Goal: Task Accomplishment & Management: Complete application form

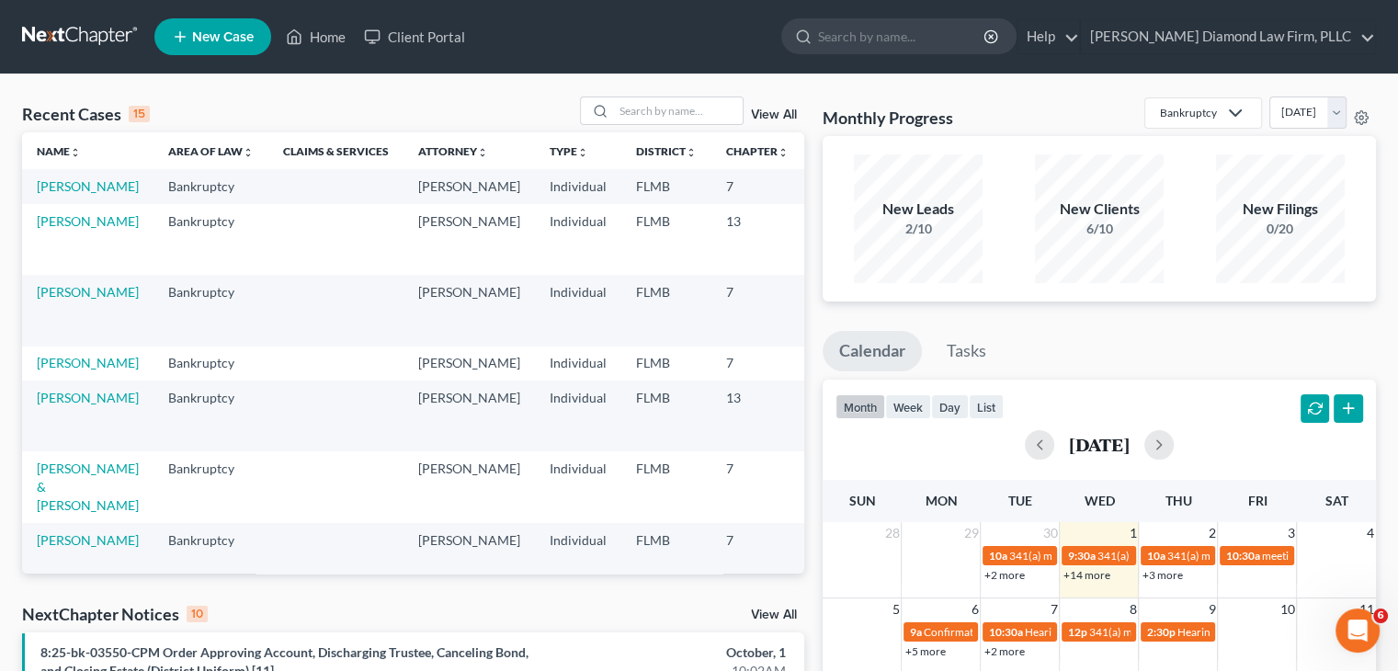
drag, startPoint x: 0, startPoint y: 0, endPoint x: 228, endPoint y: 40, distance: 231.4
click at [228, 40] on span "New Case" at bounding box center [223, 37] width 62 height 14
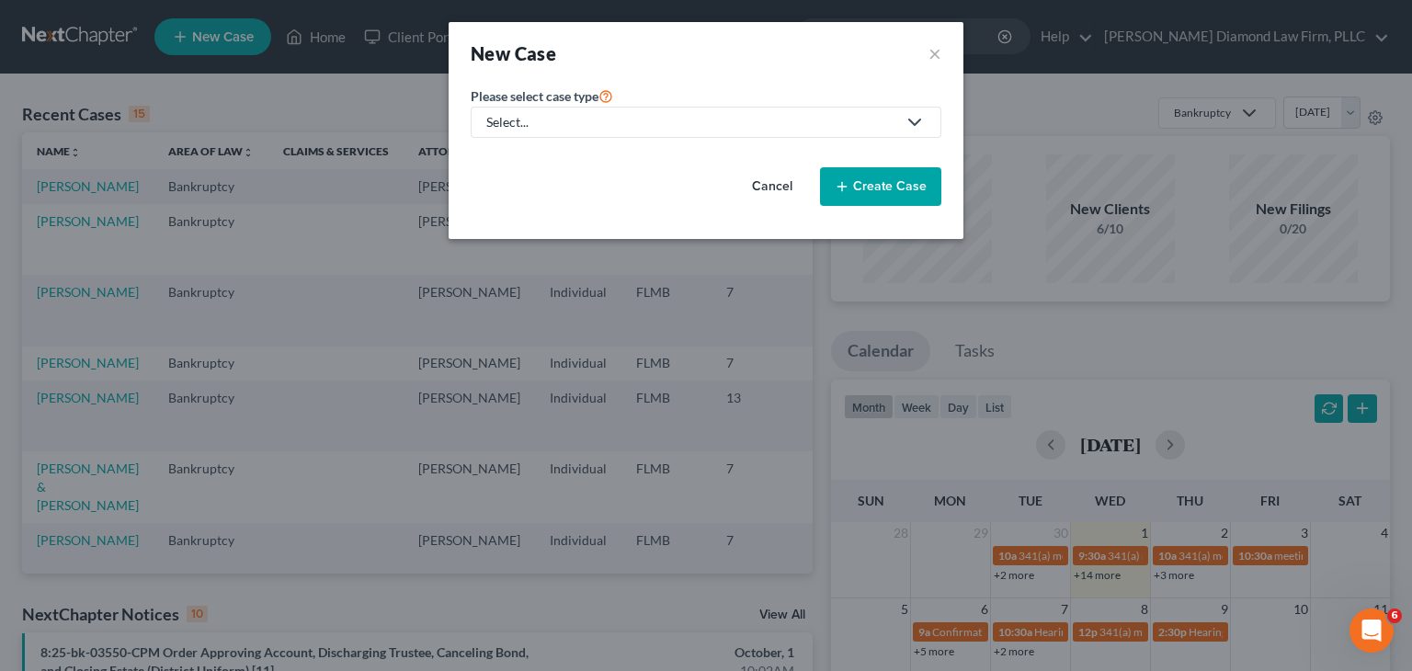
click at [557, 118] on div "Select..." at bounding box center [691, 122] width 410 height 18
click at [550, 158] on div "Bankruptcy" at bounding box center [526, 158] width 76 height 18
select select "15"
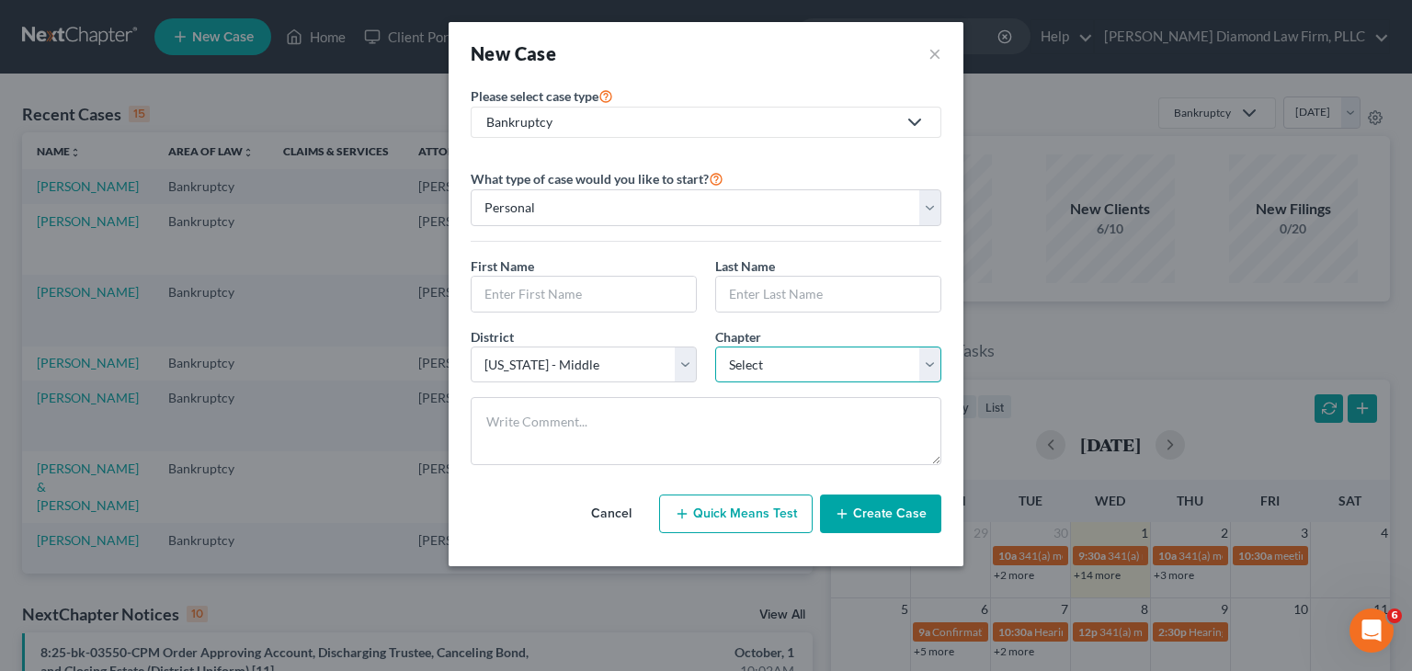
click at [759, 355] on select "Select 7 11 12 13" at bounding box center [828, 365] width 226 height 37
select select "0"
click at [715, 347] on select "Select 7 11 12 13" at bounding box center [828, 365] width 226 height 37
click at [570, 295] on input "text" at bounding box center [584, 294] width 224 height 35
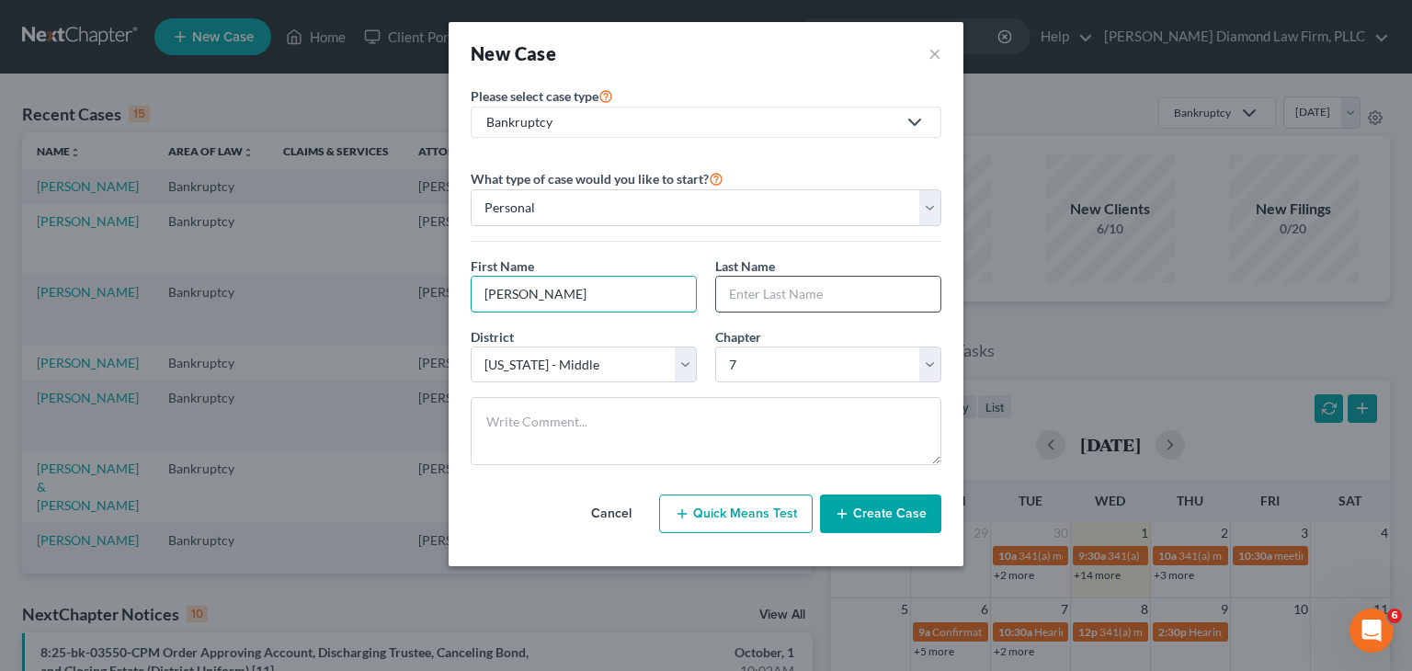
type input "[PERSON_NAME]"
click at [761, 291] on input "text" at bounding box center [828, 294] width 224 height 35
type input "[PERSON_NAME]"
click at [906, 516] on button "Create Case" at bounding box center [880, 514] width 121 height 39
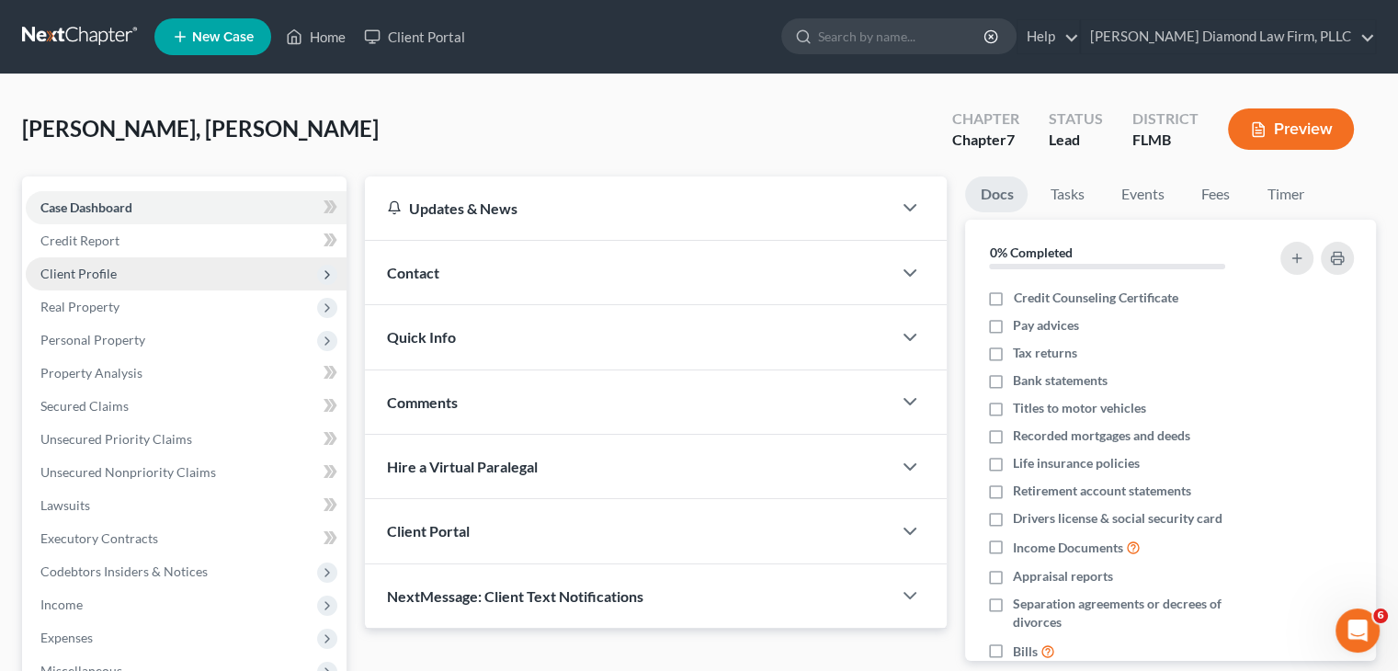
click at [80, 270] on span "Client Profile" at bounding box center [78, 274] width 76 height 16
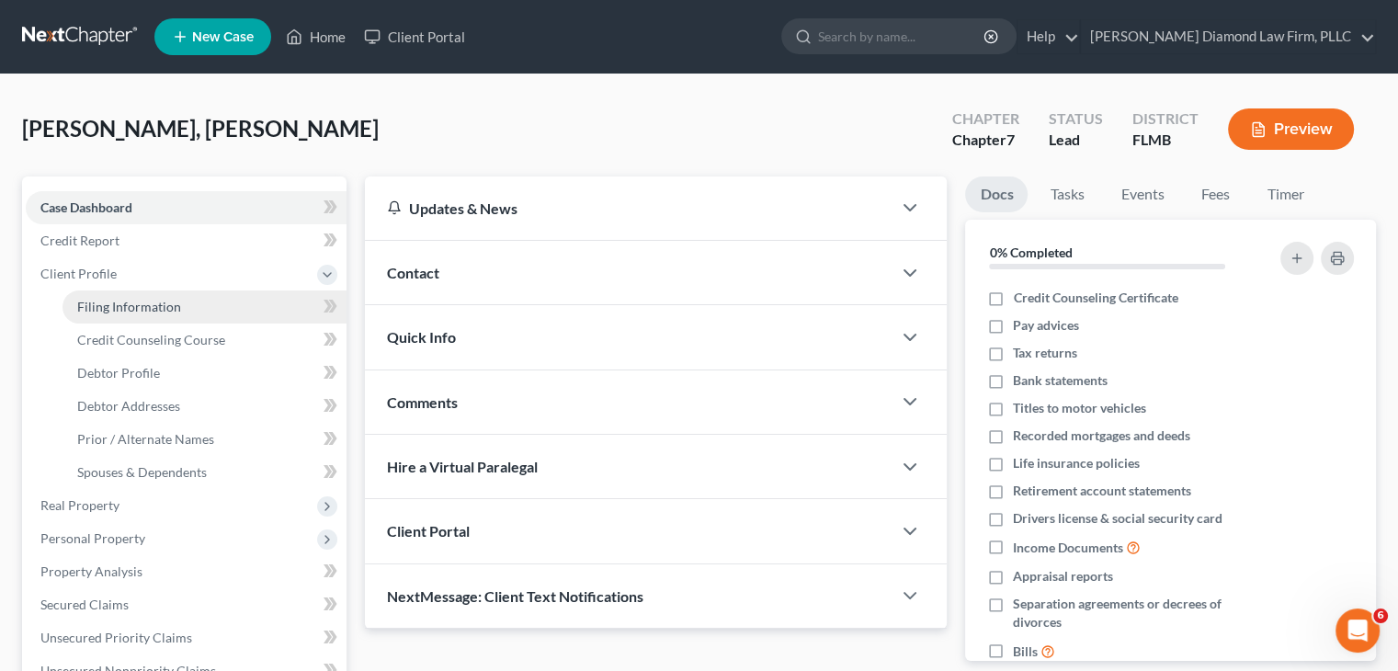
click at [164, 307] on span "Filing Information" at bounding box center [129, 307] width 104 height 16
select select "1"
select select "0"
select select "15"
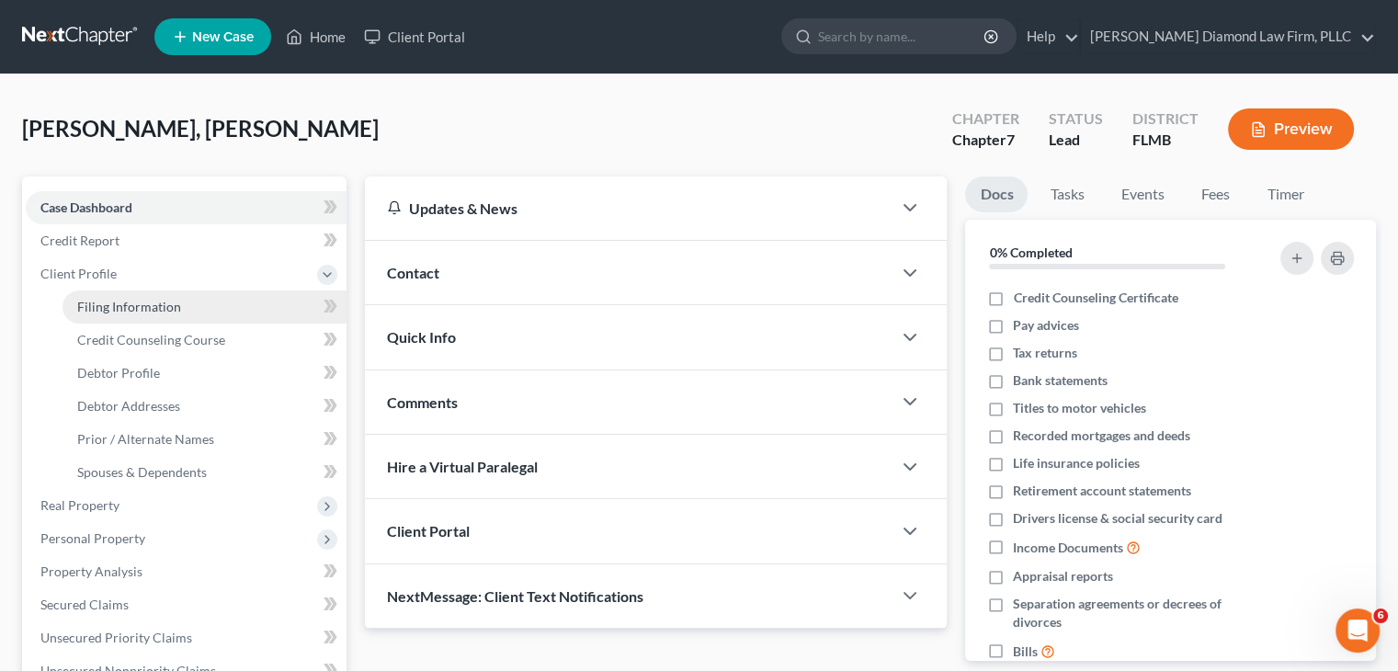
select select "9"
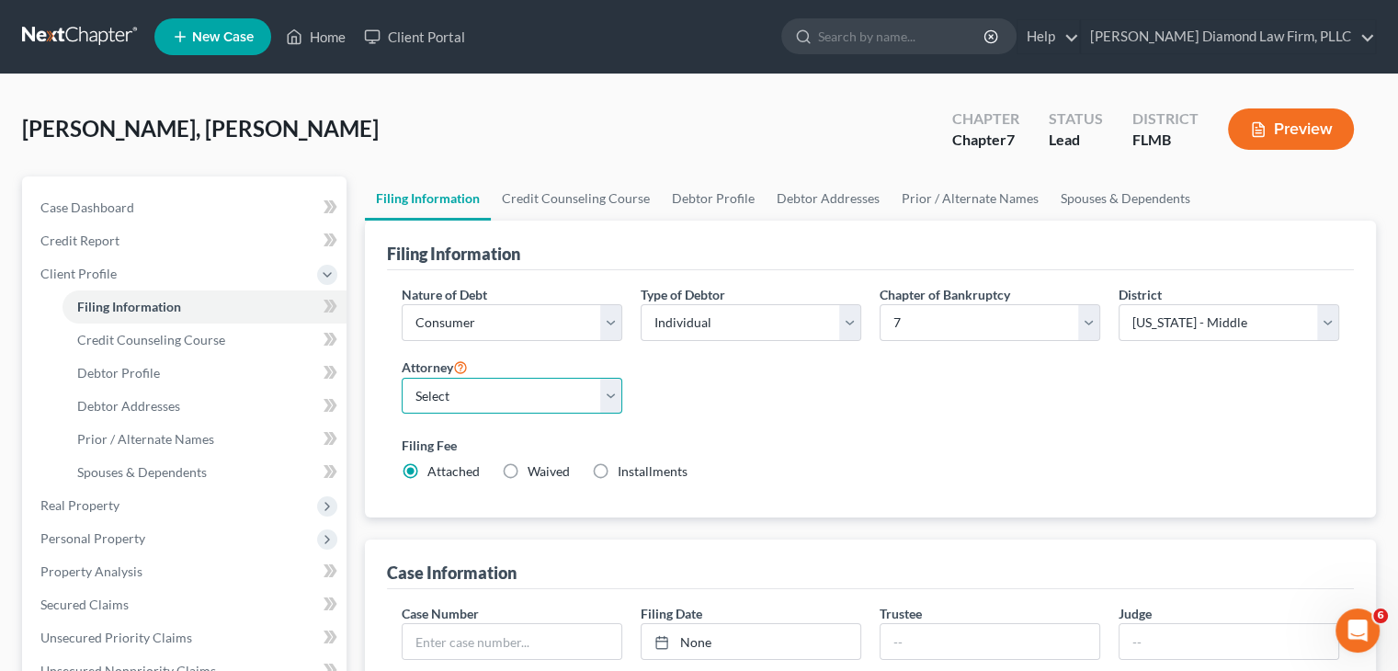
click at [465, 395] on select "Select [PERSON_NAME] - FLMB [PERSON_NAME] - FLSB [PERSON_NAME] - FLNB" at bounding box center [512, 396] width 221 height 37
select select "0"
click at [402, 378] on select "Select [PERSON_NAME] - FLMB [PERSON_NAME] - FLSB [PERSON_NAME] - FLNB" at bounding box center [512, 396] width 221 height 37
click at [723, 185] on link "Debtor Profile" at bounding box center [713, 199] width 105 height 44
select select "0"
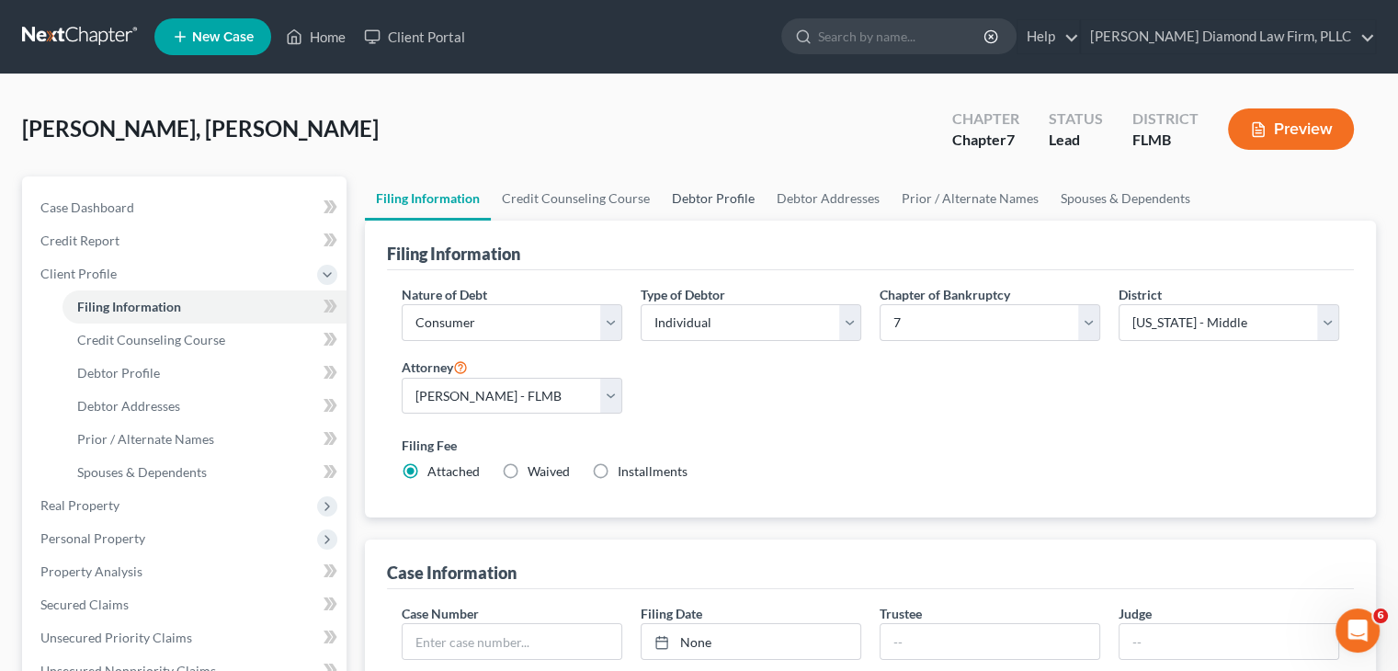
select select "0"
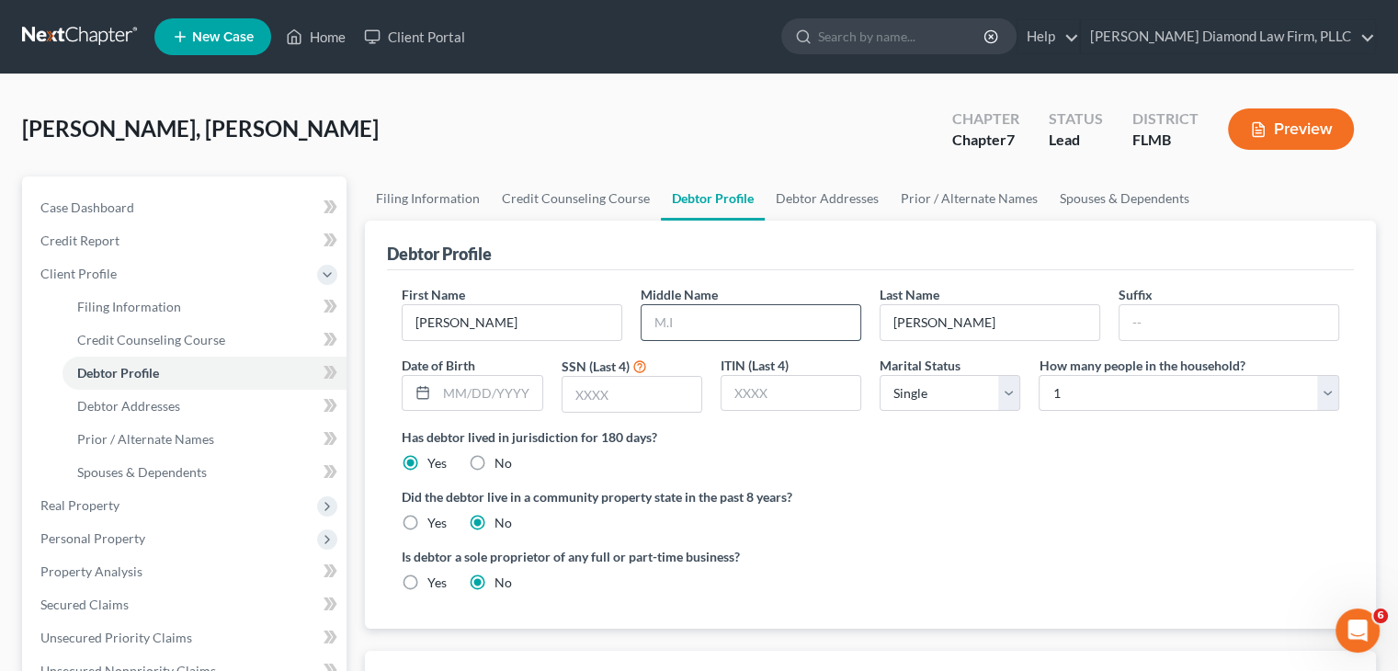
click at [776, 319] on input "text" at bounding box center [751, 322] width 219 height 35
type input "Angel"
click at [1212, 322] on input "text" at bounding box center [1229, 322] width 219 height 35
type input "Jr"
click at [509, 380] on input "text" at bounding box center [489, 393] width 105 height 35
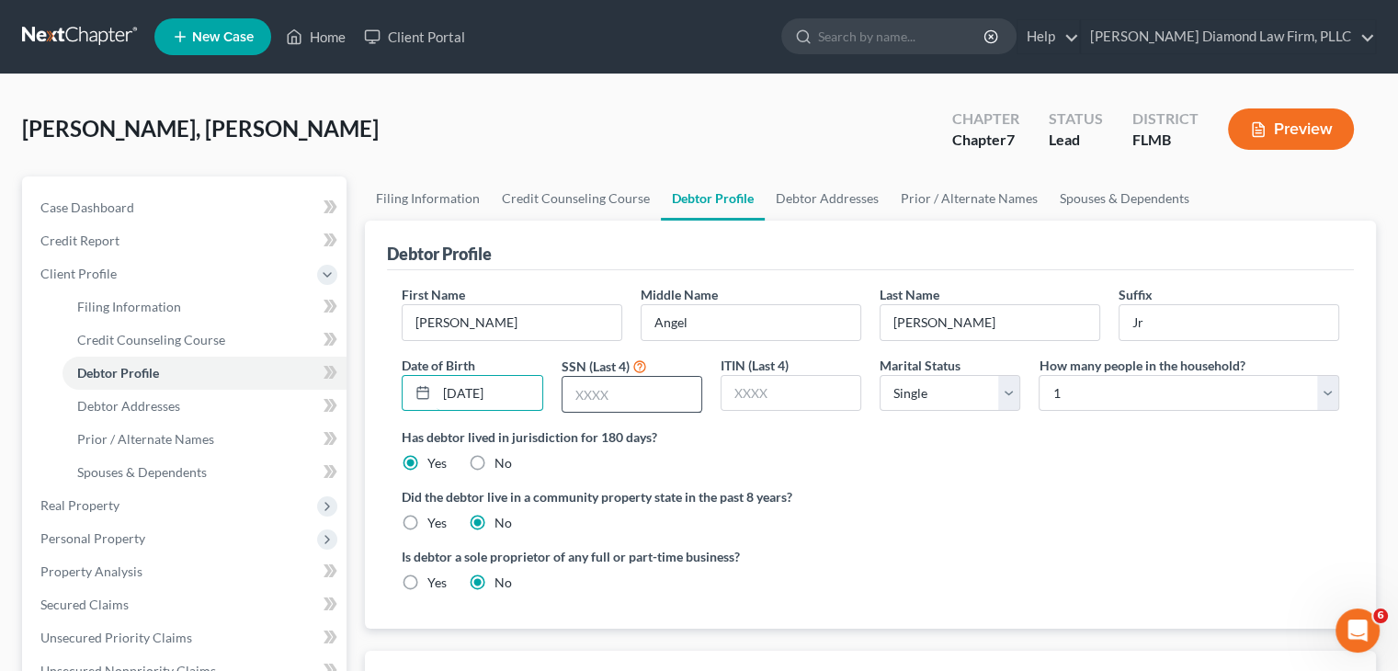
type input "[DATE]"
click at [630, 395] on input "text" at bounding box center [632, 394] width 139 height 35
type input "2810"
click at [859, 188] on link "Debtor Addresses" at bounding box center [827, 199] width 125 height 44
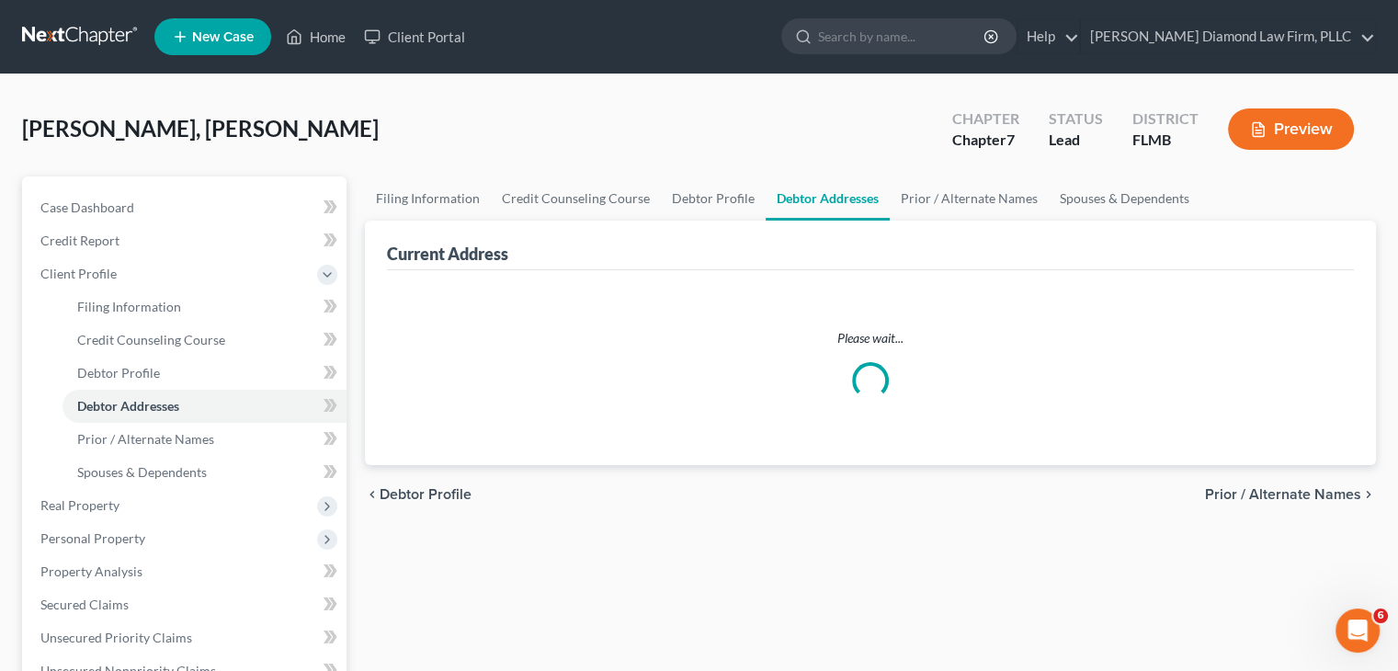
select select "0"
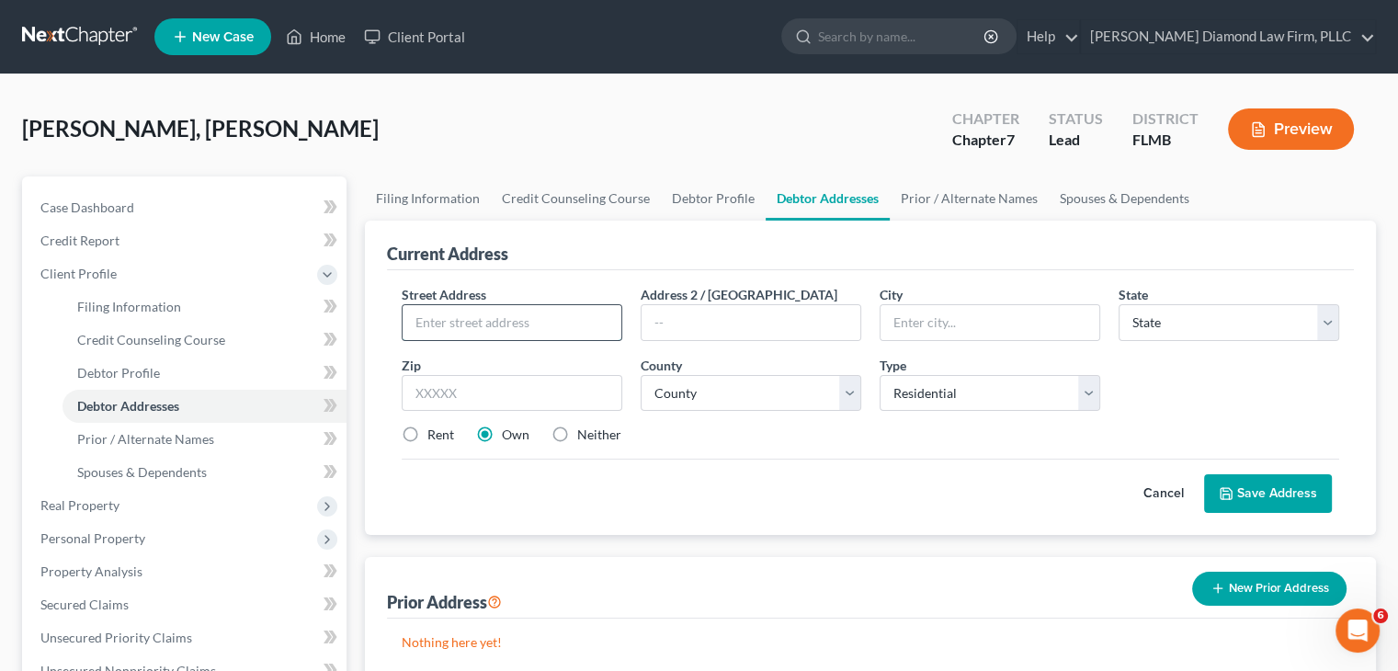
click at [458, 326] on input "text" at bounding box center [512, 322] width 219 height 35
type input "[STREET_ADDRESS]"
click at [902, 308] on input "text" at bounding box center [990, 322] width 219 height 35
type input "[GEOGRAPHIC_DATA]"
click at [1179, 310] on select "State [US_STATE] AK AR AZ CA CO CT DE DC [GEOGRAPHIC_DATA] [GEOGRAPHIC_DATA] GU…" at bounding box center [1229, 322] width 221 height 37
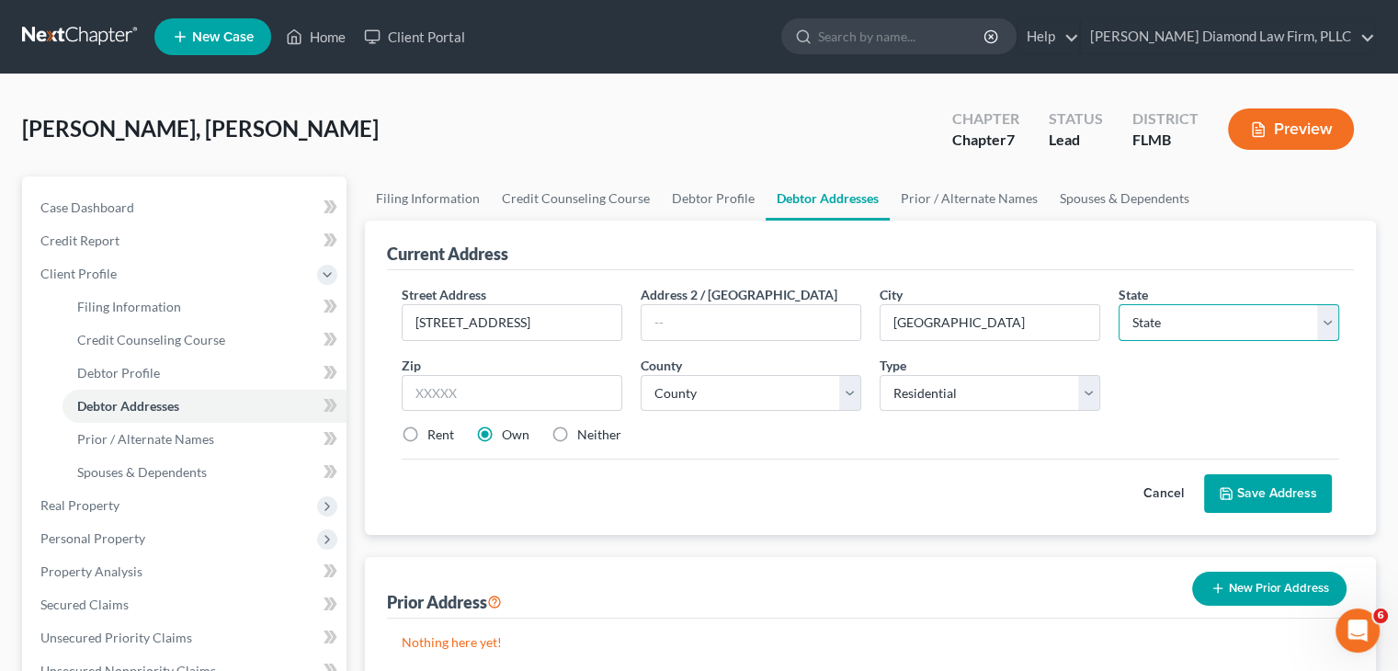
select select "9"
click at [1119, 304] on select "State [US_STATE] AK AR AZ CA CO CT DE DC [GEOGRAPHIC_DATA] [GEOGRAPHIC_DATA] GU…" at bounding box center [1229, 322] width 221 height 37
click at [465, 380] on input "text" at bounding box center [512, 393] width 221 height 37
type input "34608"
click at [1267, 496] on button "Save Address" at bounding box center [1268, 493] width 128 height 39
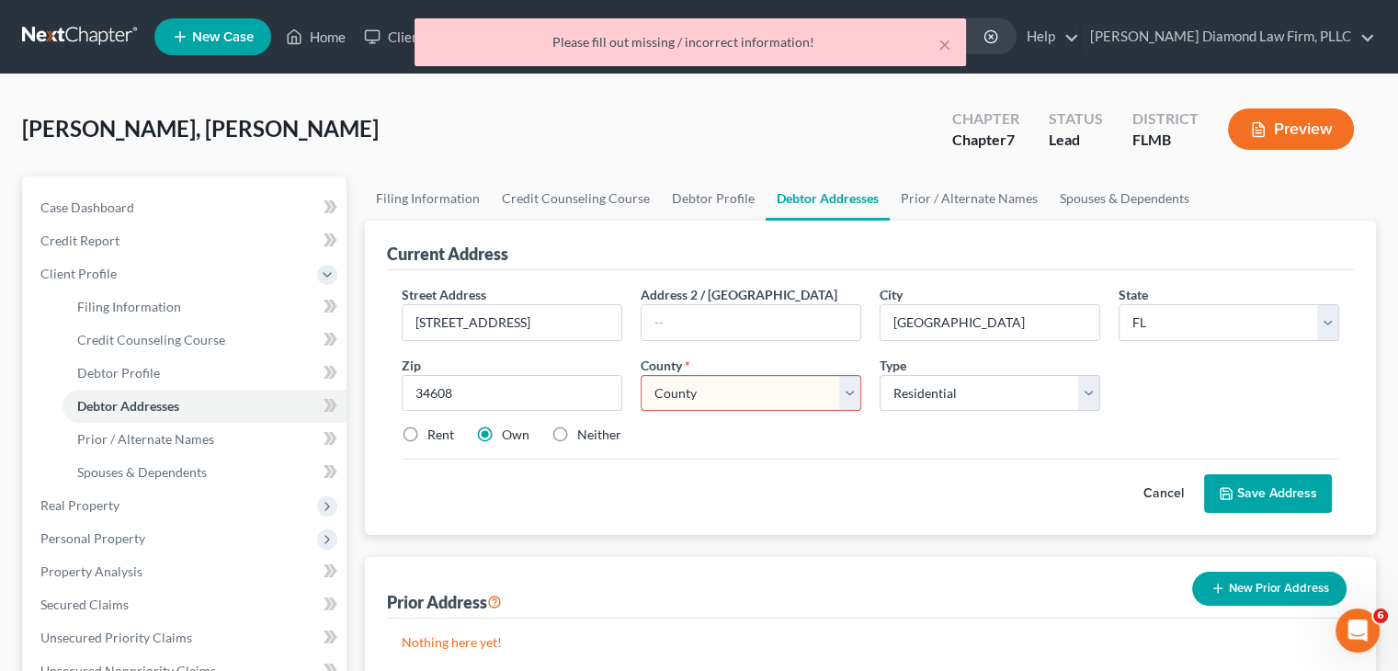
click at [734, 389] on select "County [GEOGRAPHIC_DATA] [GEOGRAPHIC_DATA] [GEOGRAPHIC_DATA] [GEOGRAPHIC_DATA] …" at bounding box center [751, 393] width 221 height 37
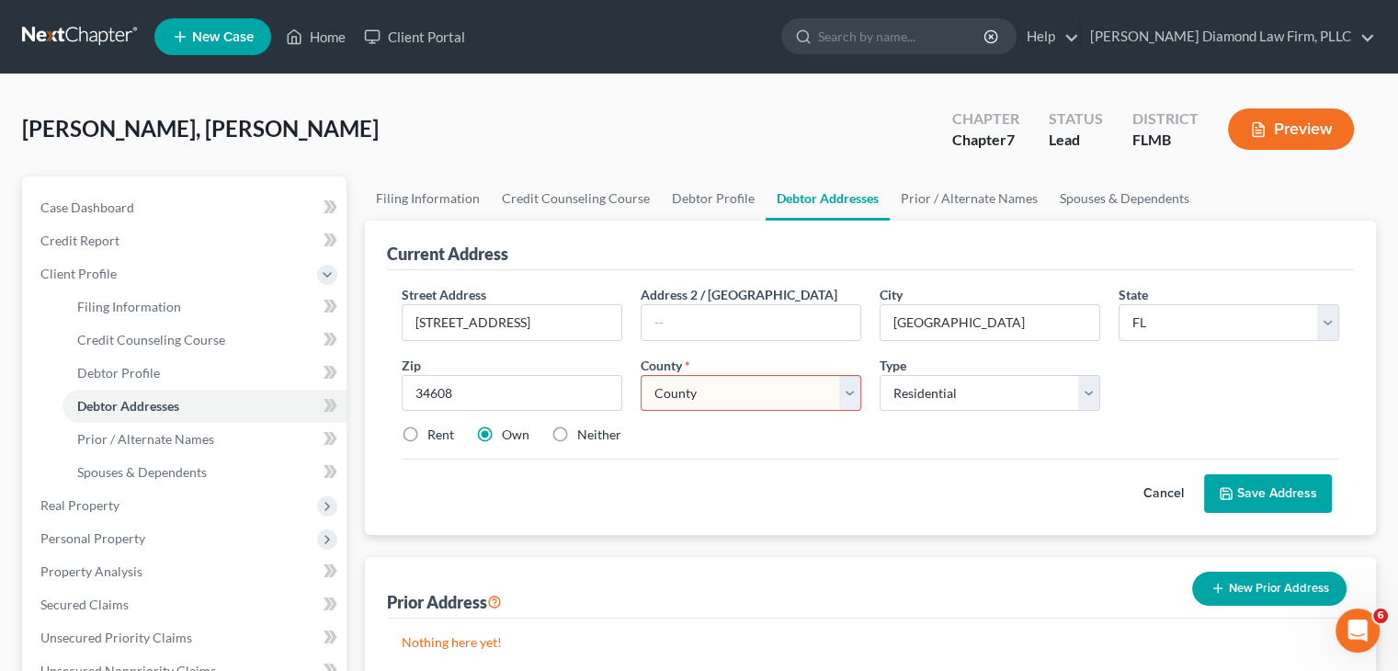
click at [704, 396] on select "County [GEOGRAPHIC_DATA] [GEOGRAPHIC_DATA] [GEOGRAPHIC_DATA] [GEOGRAPHIC_DATA] …" at bounding box center [751, 393] width 221 height 37
select select "25"
click at [641, 375] on select "County [GEOGRAPHIC_DATA] [GEOGRAPHIC_DATA] [GEOGRAPHIC_DATA] [GEOGRAPHIC_DATA] …" at bounding box center [751, 393] width 221 height 37
click at [1258, 492] on button "Save Address" at bounding box center [1268, 493] width 128 height 39
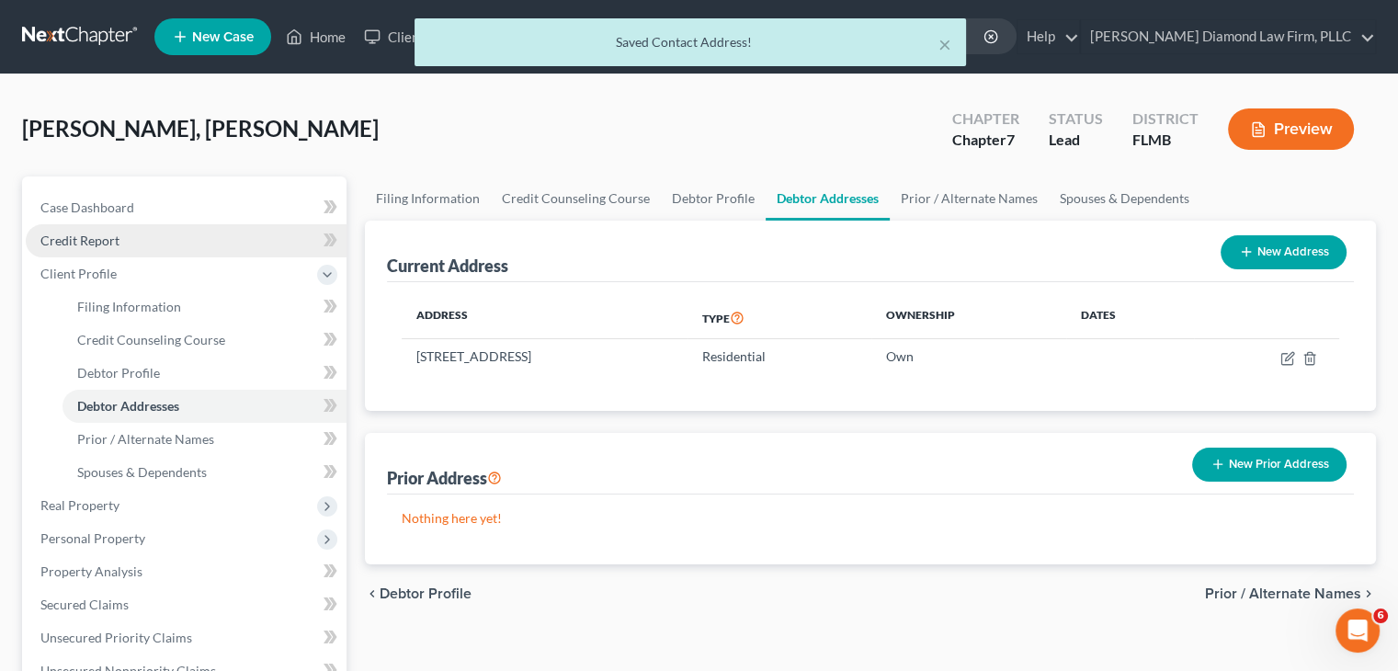
click at [103, 238] on span "Credit Report" at bounding box center [79, 241] width 79 height 16
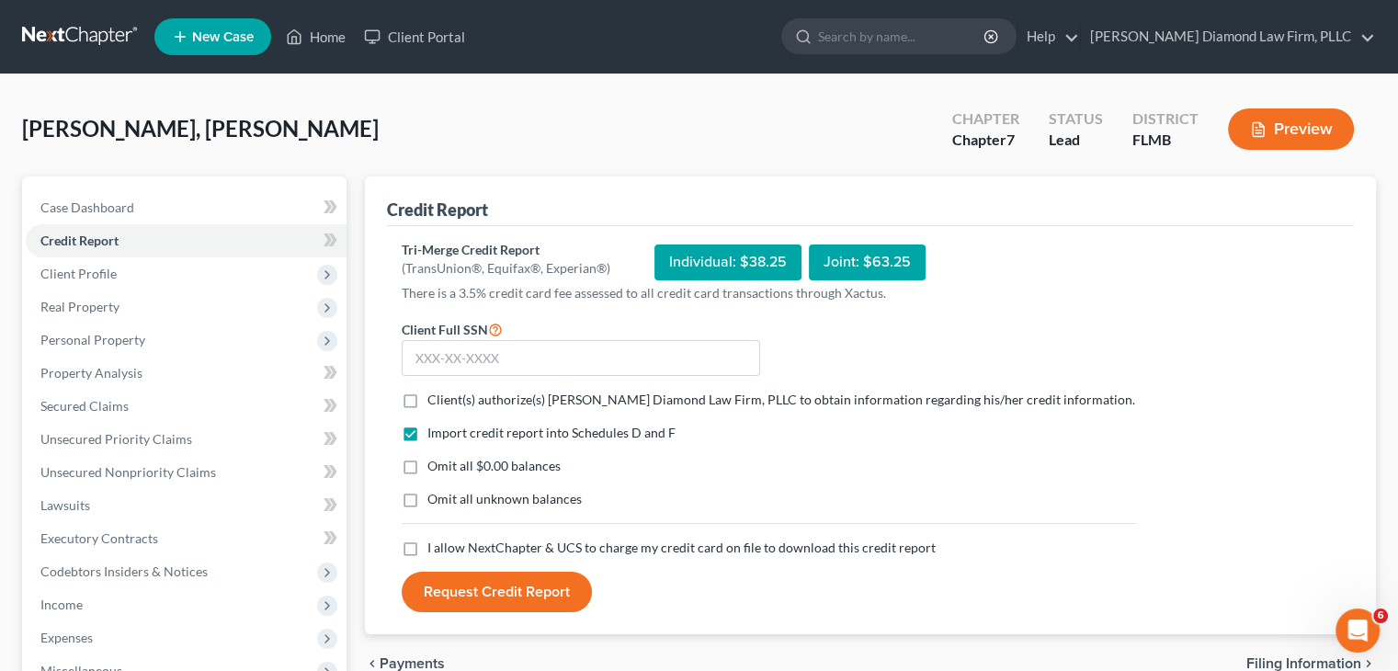
click at [428, 402] on label "Client(s) authorize(s) [PERSON_NAME] Diamond Law Firm, PLLC to obtain informati…" at bounding box center [782, 400] width 708 height 18
click at [435, 402] on input "Client(s) authorize(s) [PERSON_NAME] Diamond Law Firm, PLLC to obtain informati…" at bounding box center [441, 397] width 12 height 12
checkbox input "true"
click at [428, 553] on label "I allow NextChapter & UCS to charge my credit card on file to download this cre…" at bounding box center [682, 548] width 508 height 18
click at [435, 551] on input "I allow NextChapter & UCS to charge my credit card on file to download this cre…" at bounding box center [441, 545] width 12 height 12
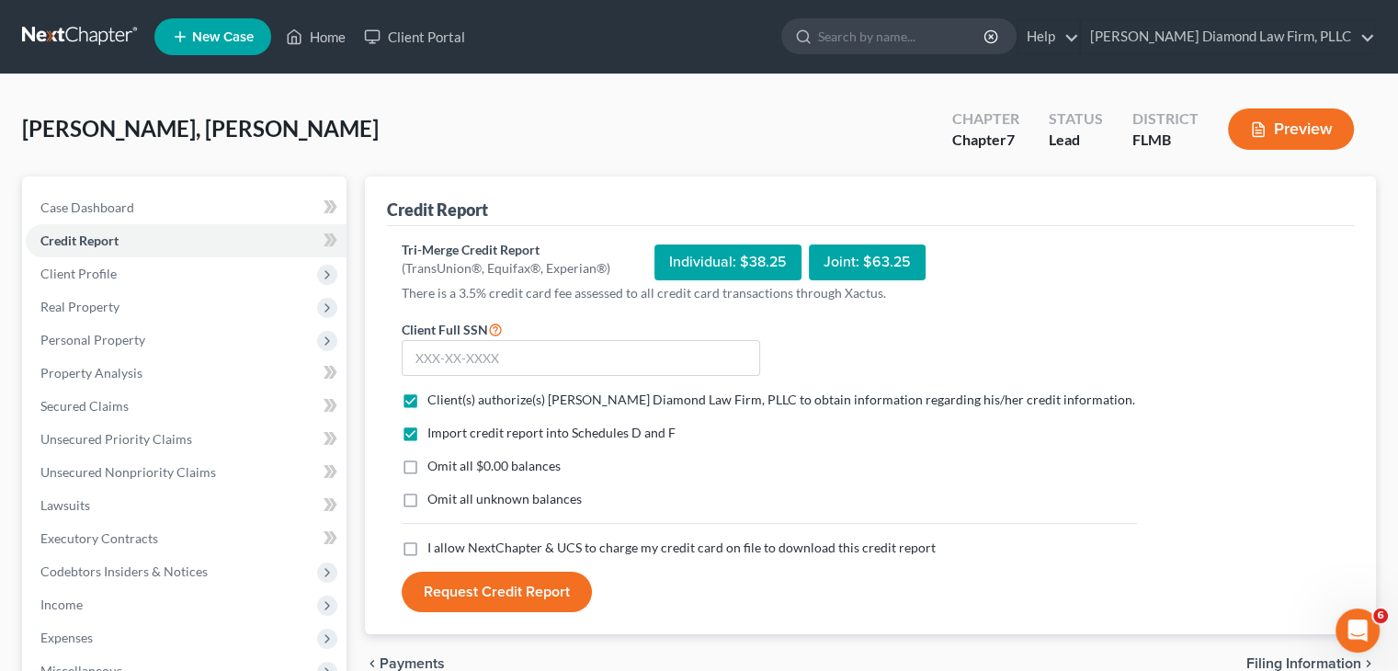
checkbox input "true"
click at [509, 359] on input "text" at bounding box center [581, 358] width 359 height 37
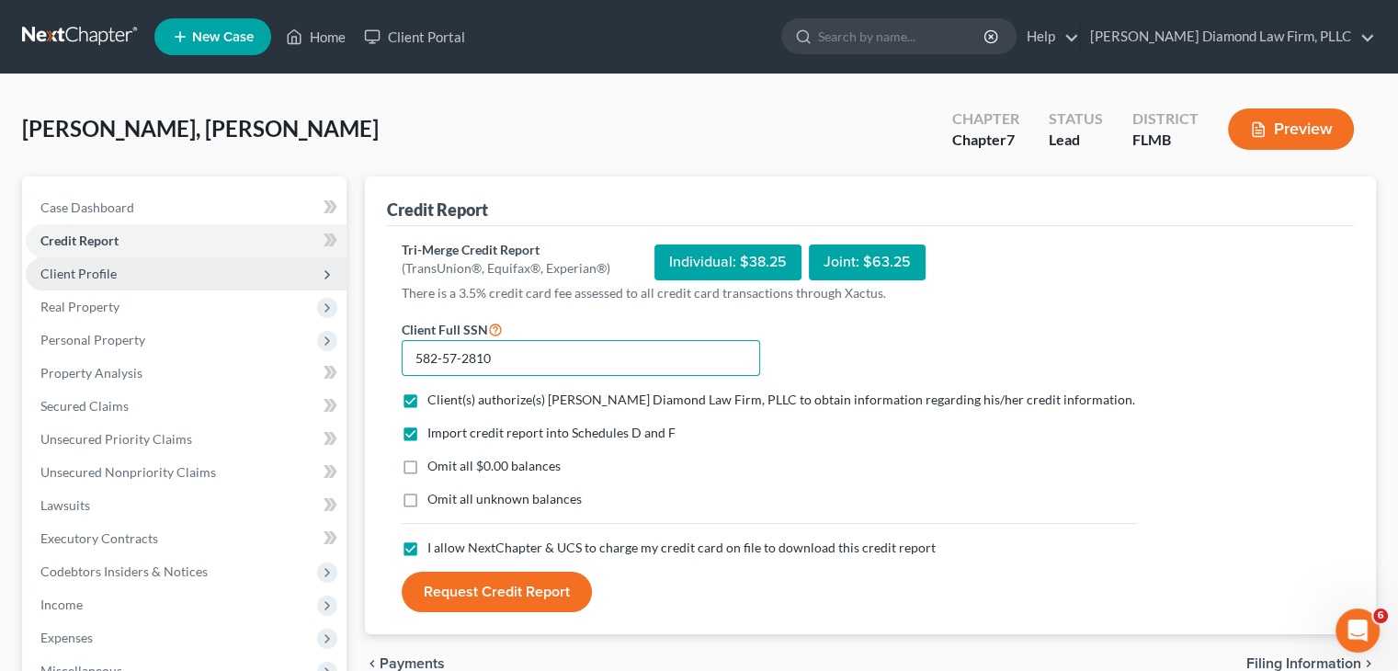
type input "582-57-2810"
click at [103, 269] on span "Client Profile" at bounding box center [78, 274] width 76 height 16
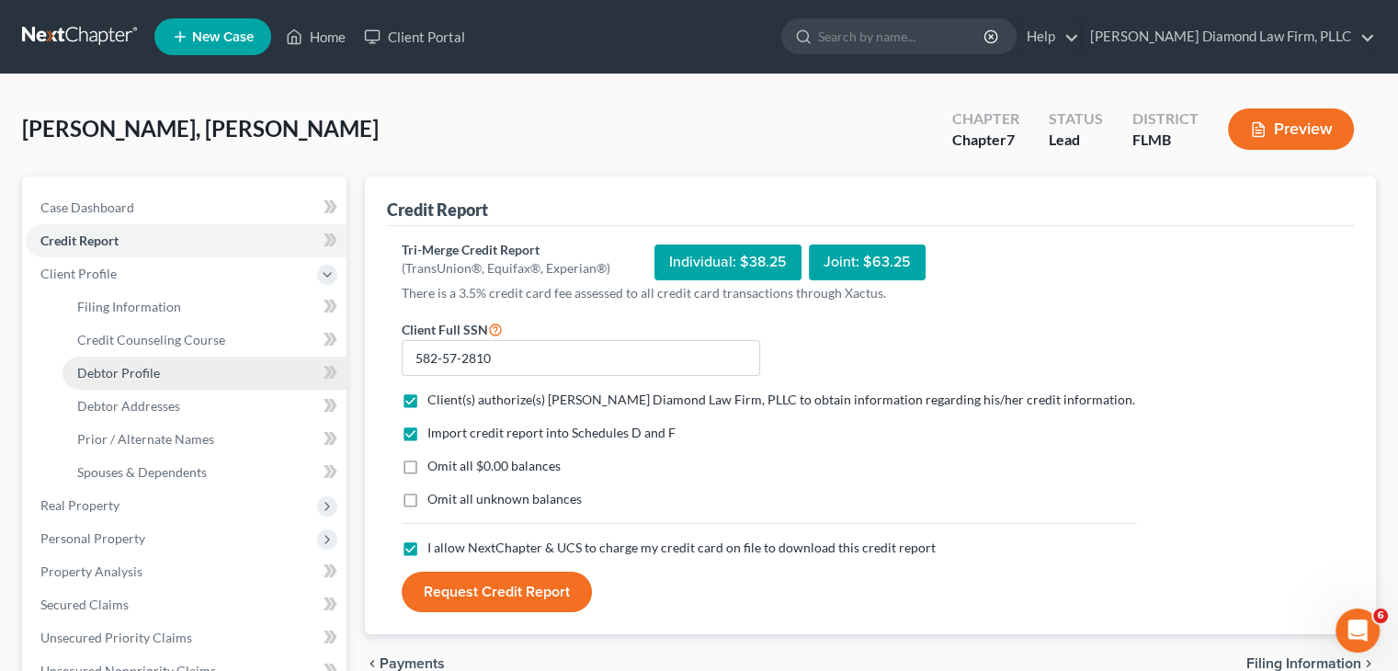
click at [125, 366] on span "Debtor Profile" at bounding box center [118, 373] width 83 height 16
select select "0"
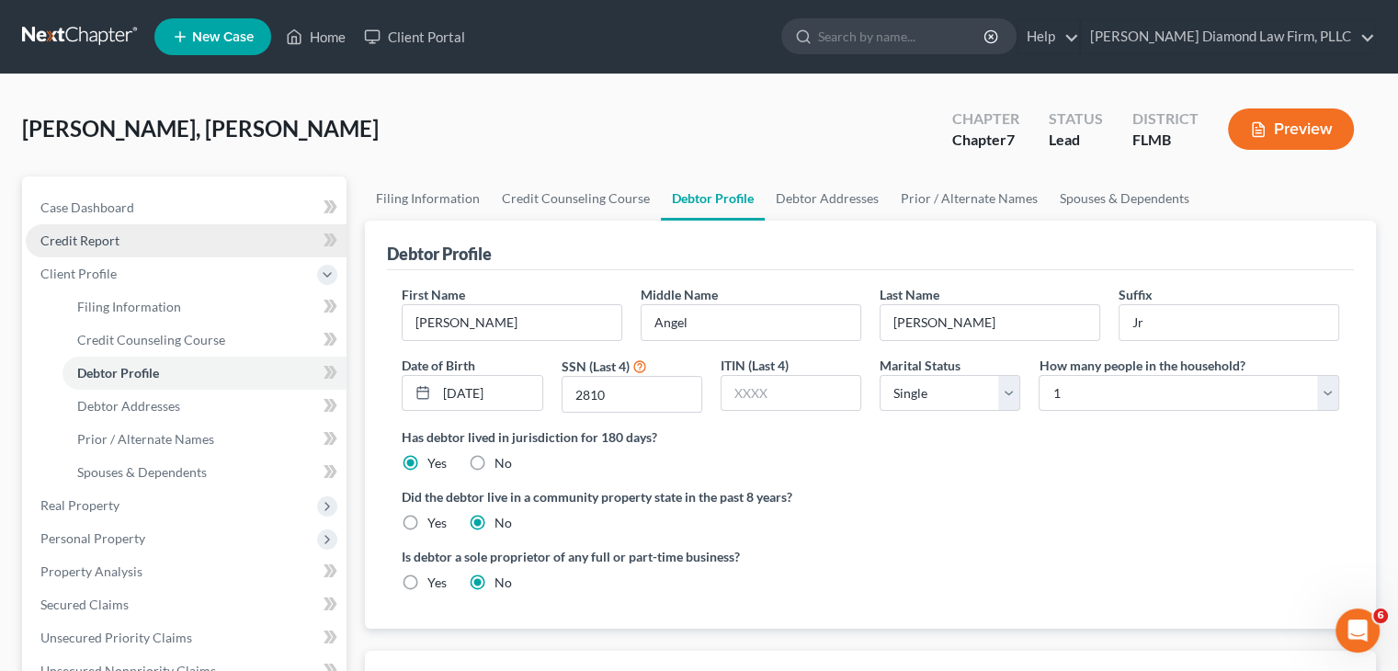
click at [93, 236] on span "Credit Report" at bounding box center [79, 241] width 79 height 16
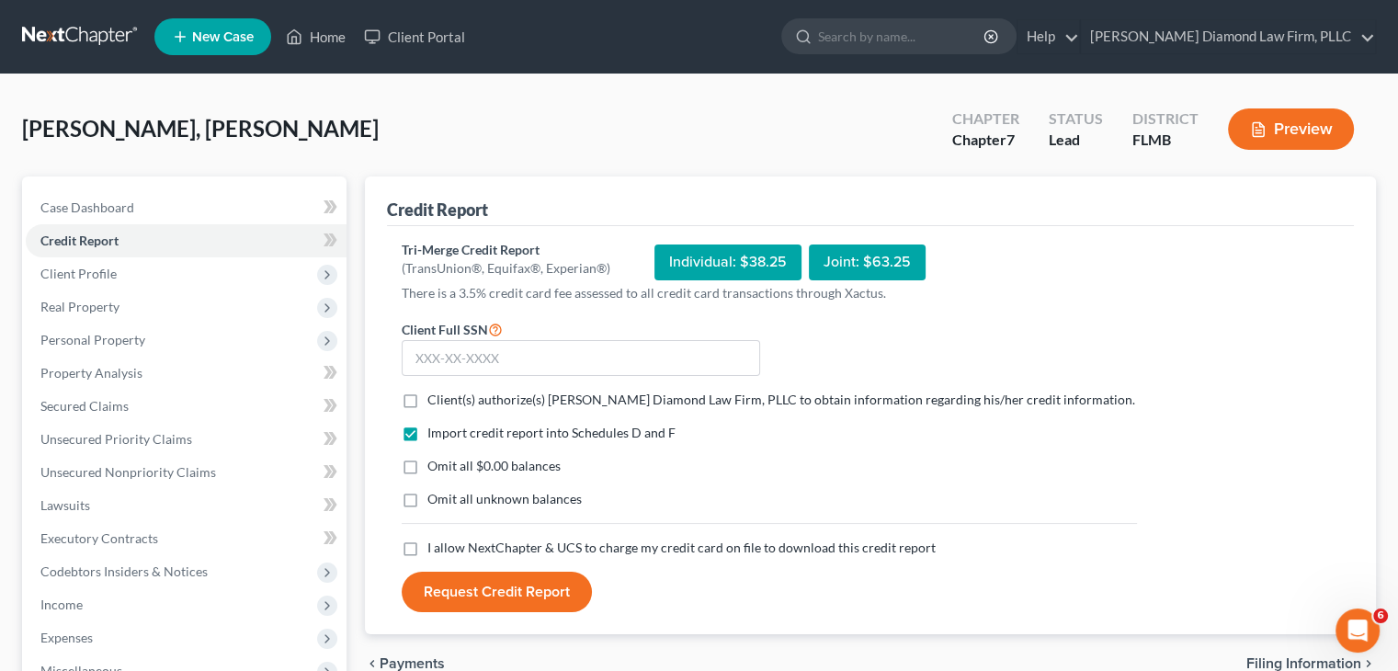
click at [428, 398] on label "Client(s) authorize(s) [PERSON_NAME] Diamond Law Firm, PLLC to obtain informati…" at bounding box center [782, 400] width 708 height 18
click at [435, 398] on input "Client(s) authorize(s) [PERSON_NAME] Diamond Law Firm, PLLC to obtain informati…" at bounding box center [441, 397] width 12 height 12
checkbox input "true"
click at [428, 547] on label "I allow NextChapter & UCS to charge my credit card on file to download this cre…" at bounding box center [682, 548] width 508 height 18
click at [435, 547] on input "I allow NextChapter & UCS to charge my credit card on file to download this cre…" at bounding box center [441, 545] width 12 height 12
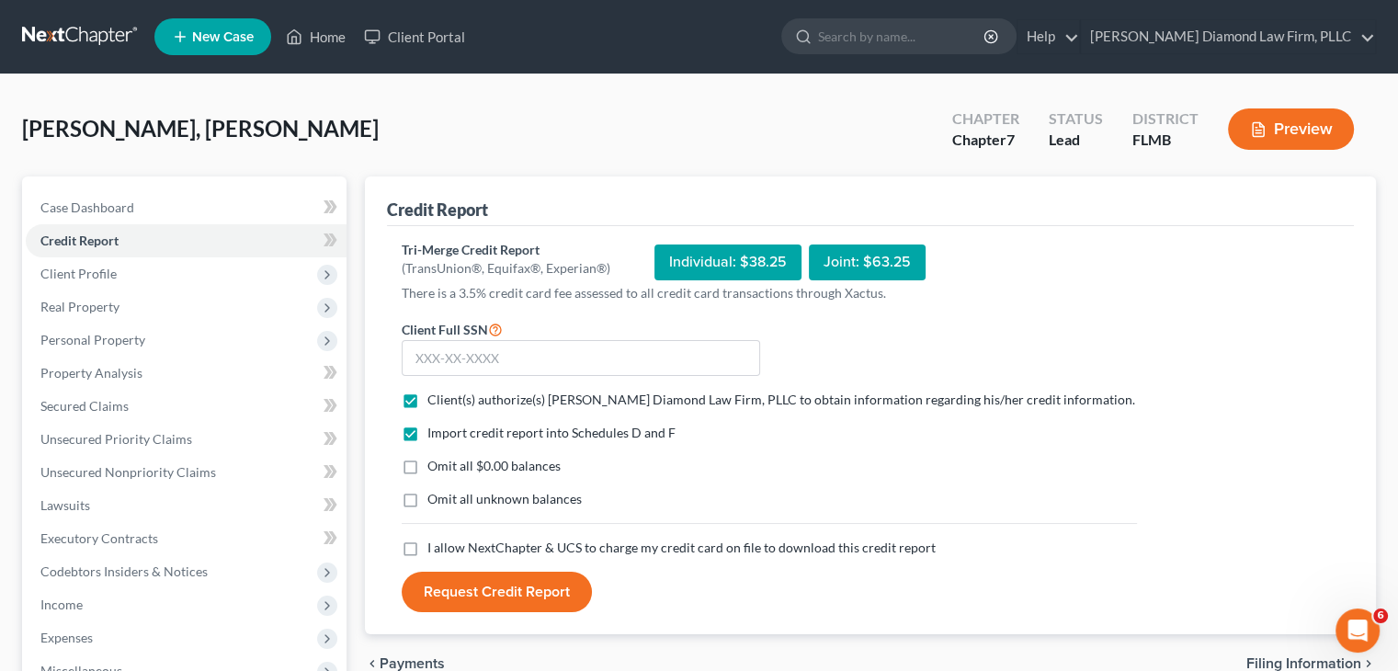
checkbox input "true"
click at [493, 362] on input "text" at bounding box center [581, 358] width 359 height 37
type input "582-57-2810"
click at [503, 601] on button "Request Credit Report" at bounding box center [497, 592] width 190 height 40
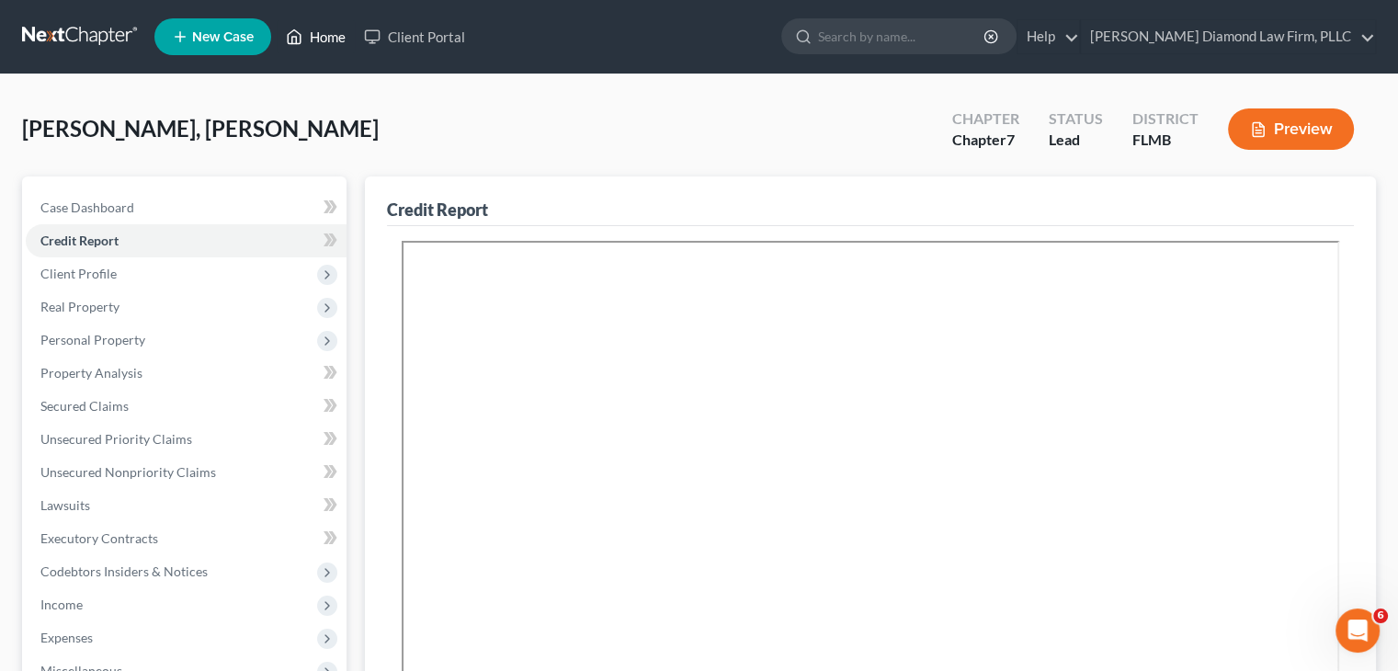
click at [335, 40] on link "Home" at bounding box center [316, 36] width 78 height 33
